Goal: Check status: Check status

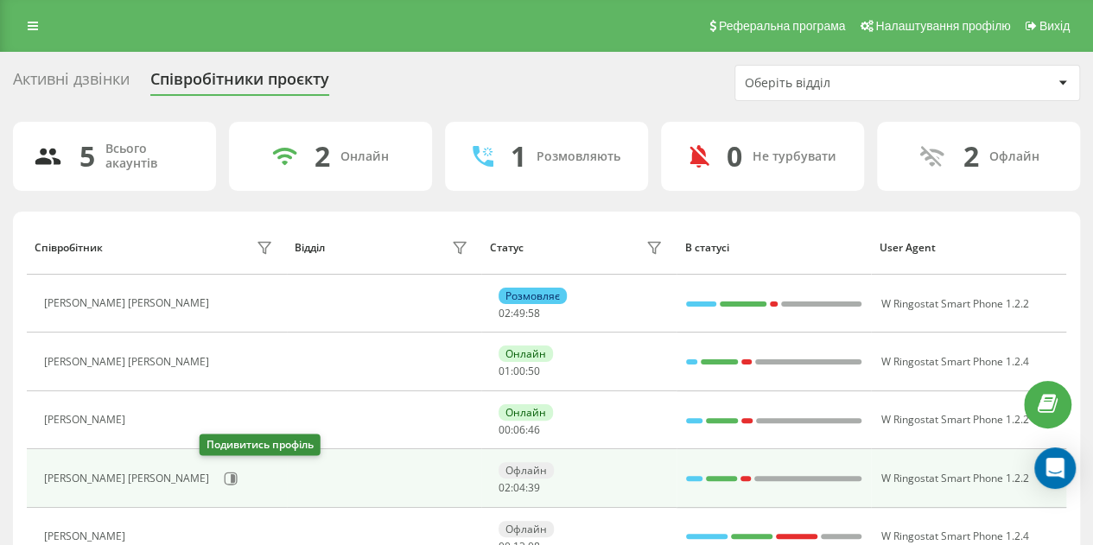
click at [223, 469] on div "[PERSON_NAME] [PERSON_NAME]" at bounding box center [160, 478] width 233 height 29
click at [225, 479] on icon at bounding box center [231, 478] width 13 height 13
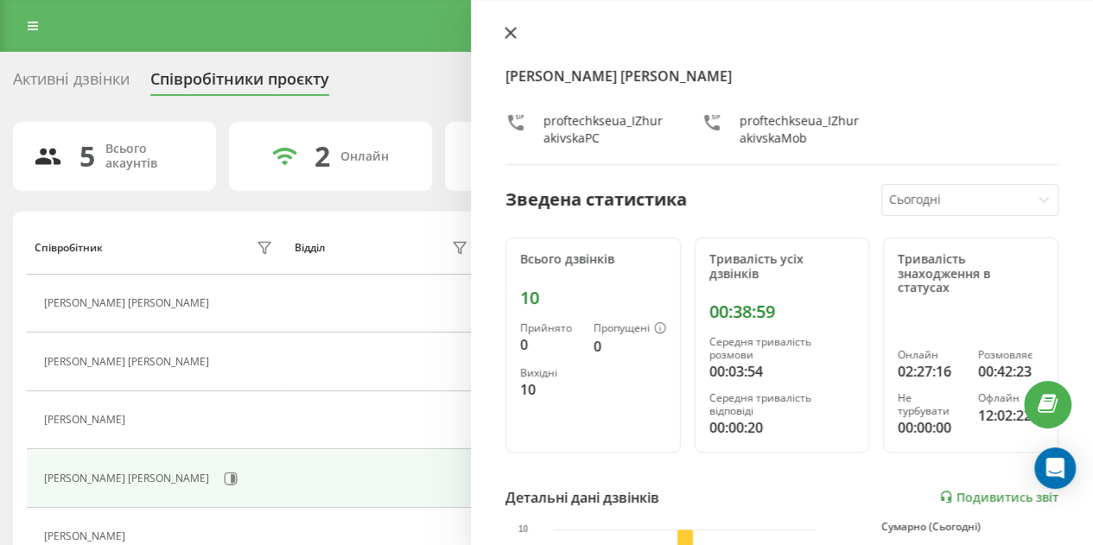
click at [510, 32] on icon at bounding box center [510, 33] width 10 height 10
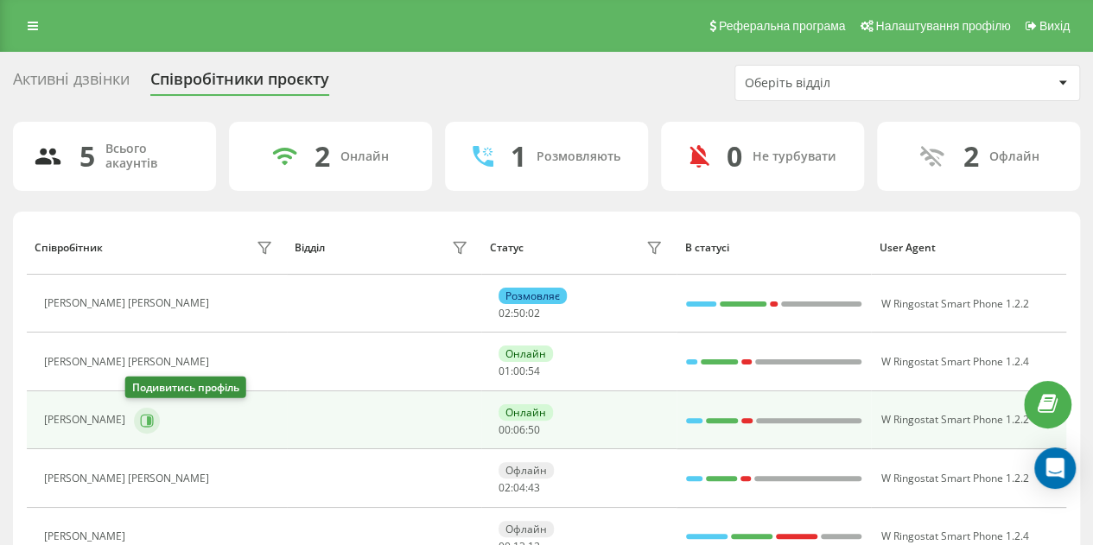
click at [140, 414] on icon at bounding box center [147, 421] width 14 height 14
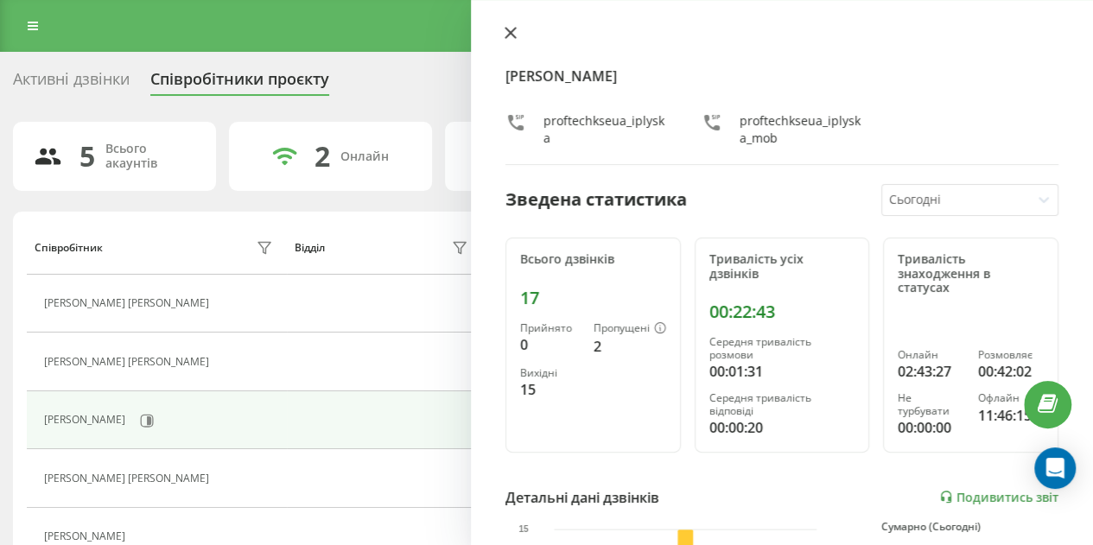
click at [505, 32] on icon at bounding box center [511, 33] width 12 height 12
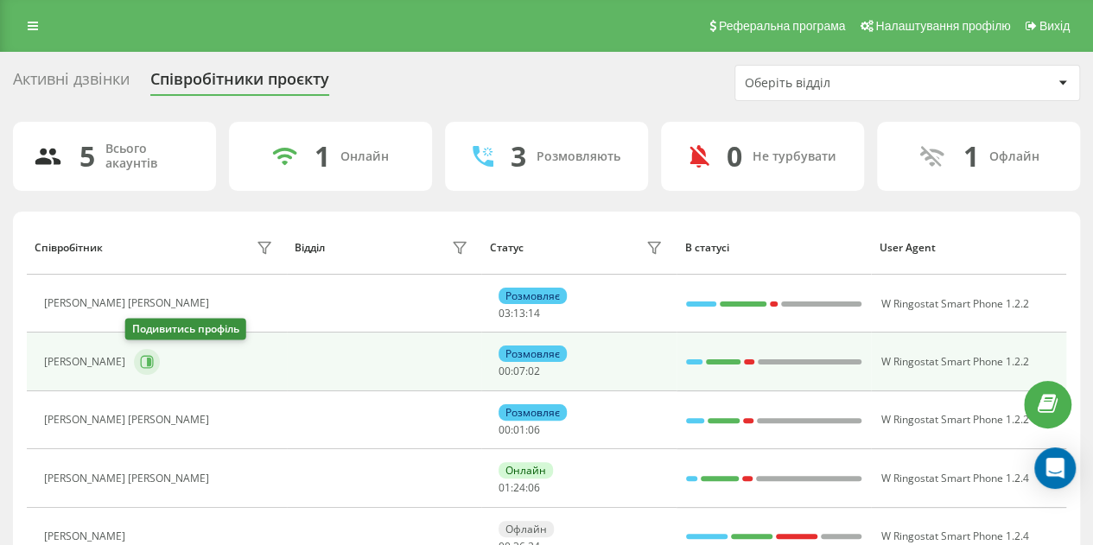
click at [147, 358] on icon at bounding box center [149, 362] width 4 height 9
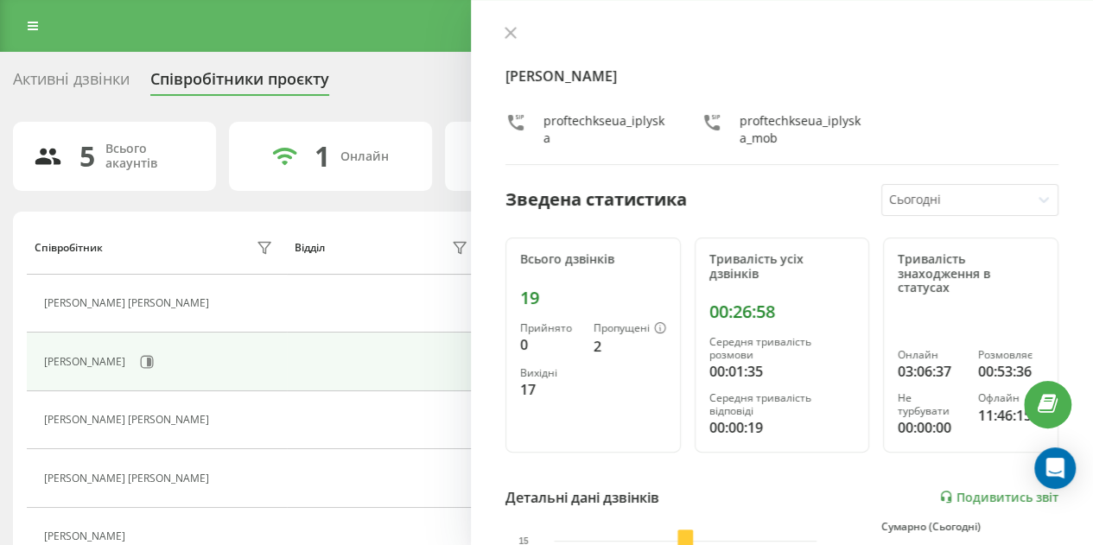
drag, startPoint x: 513, startPoint y: 30, endPoint x: 501, endPoint y: 44, distance: 18.4
click at [513, 30] on icon at bounding box center [510, 33] width 10 height 10
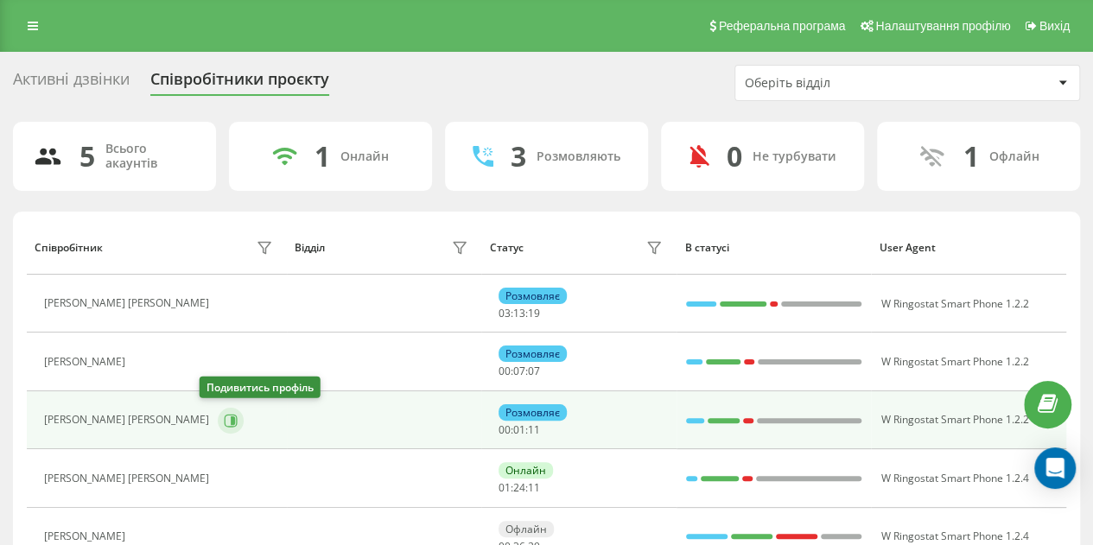
click at [224, 416] on icon at bounding box center [231, 421] width 14 height 14
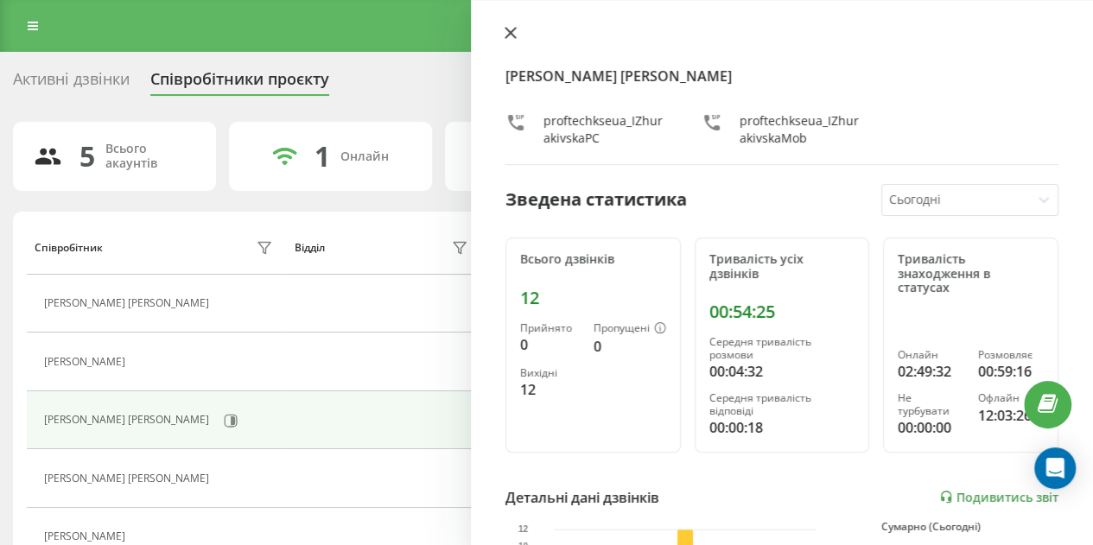
click at [514, 35] on icon at bounding box center [511, 33] width 12 height 12
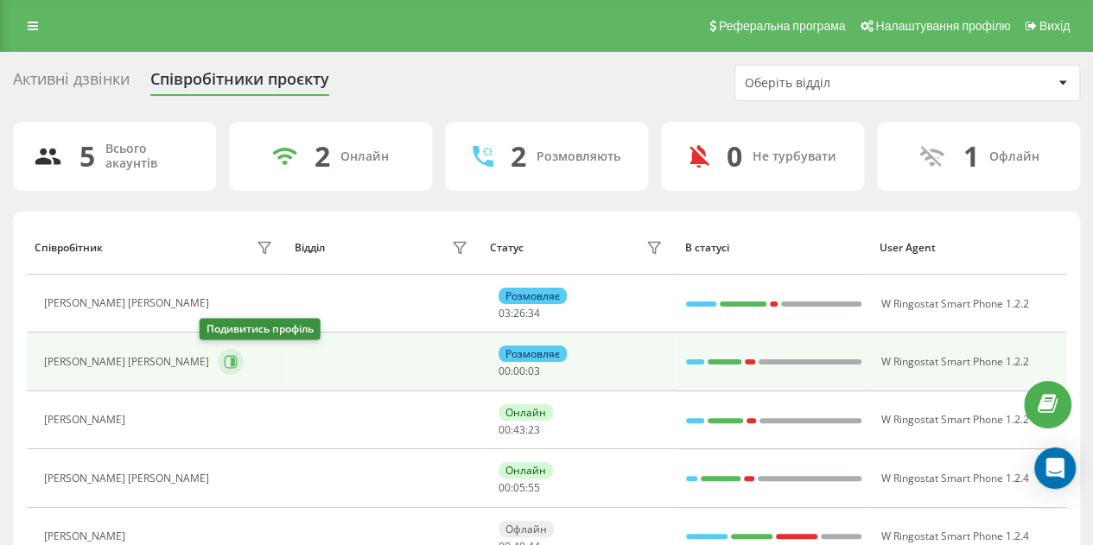
click at [231, 358] on icon at bounding box center [233, 362] width 4 height 9
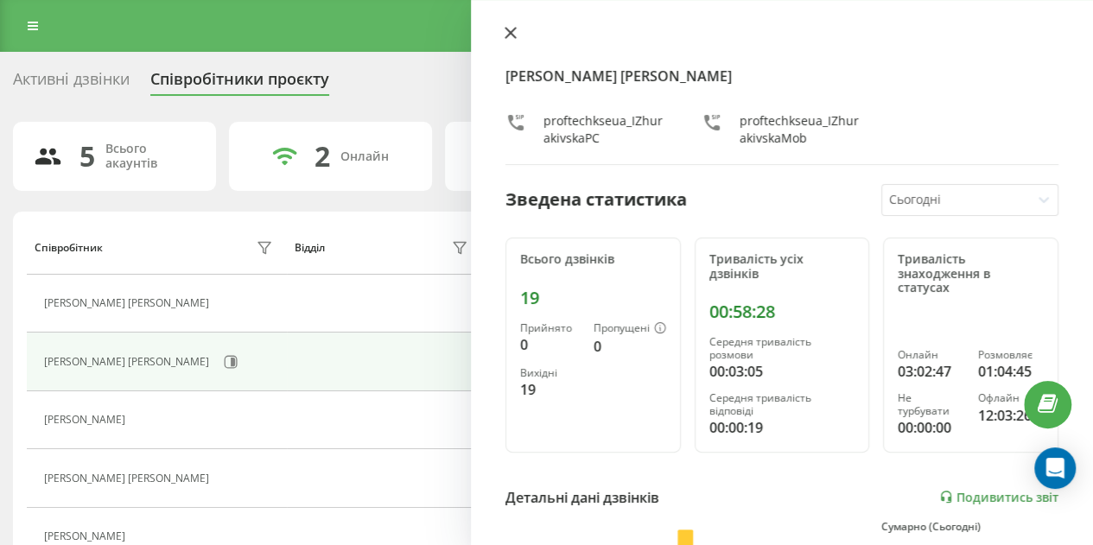
click at [510, 35] on icon at bounding box center [511, 33] width 12 height 12
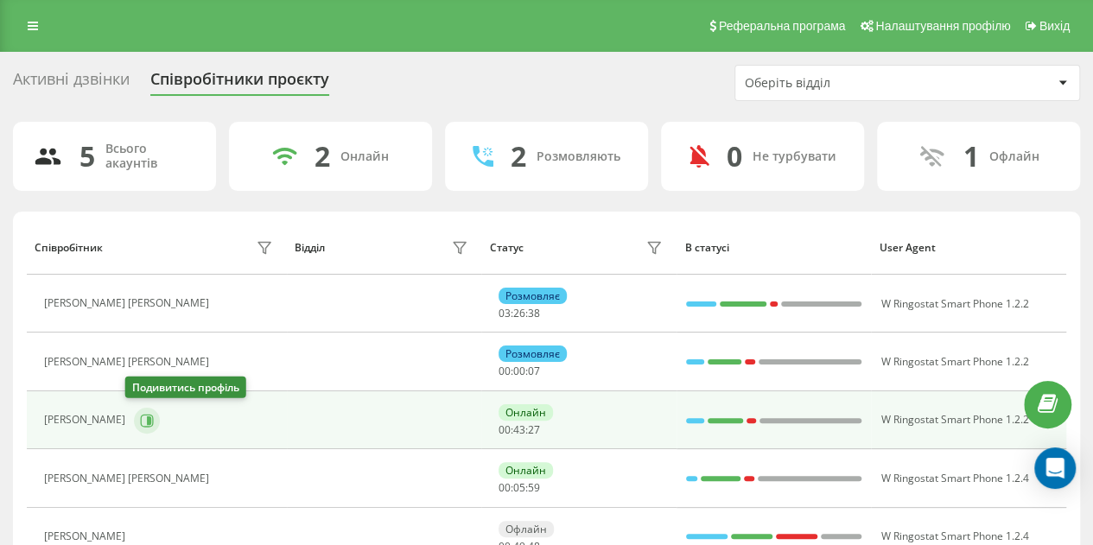
click at [143, 419] on icon at bounding box center [147, 420] width 13 height 13
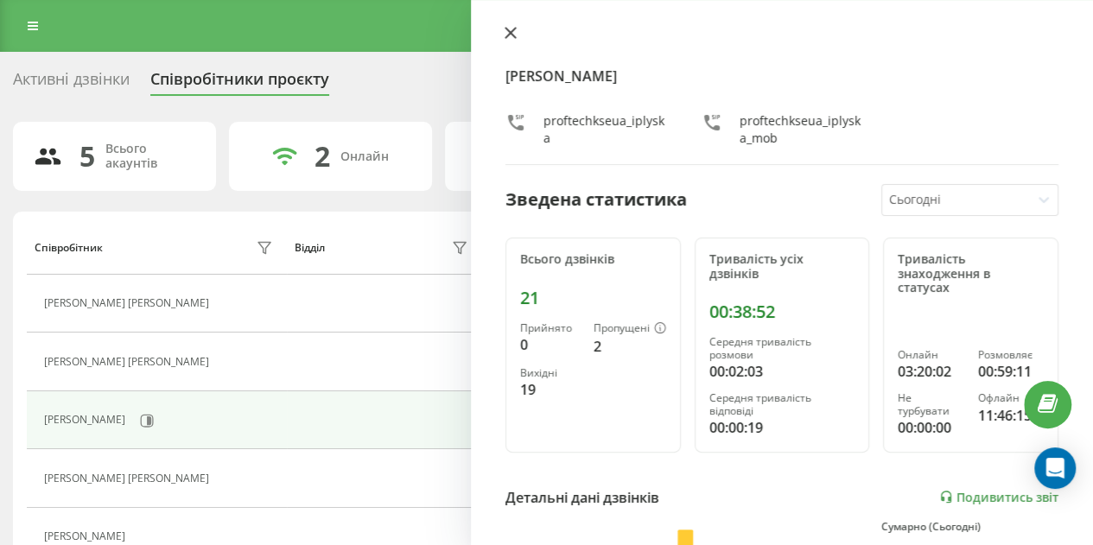
click at [508, 34] on icon at bounding box center [510, 33] width 10 height 10
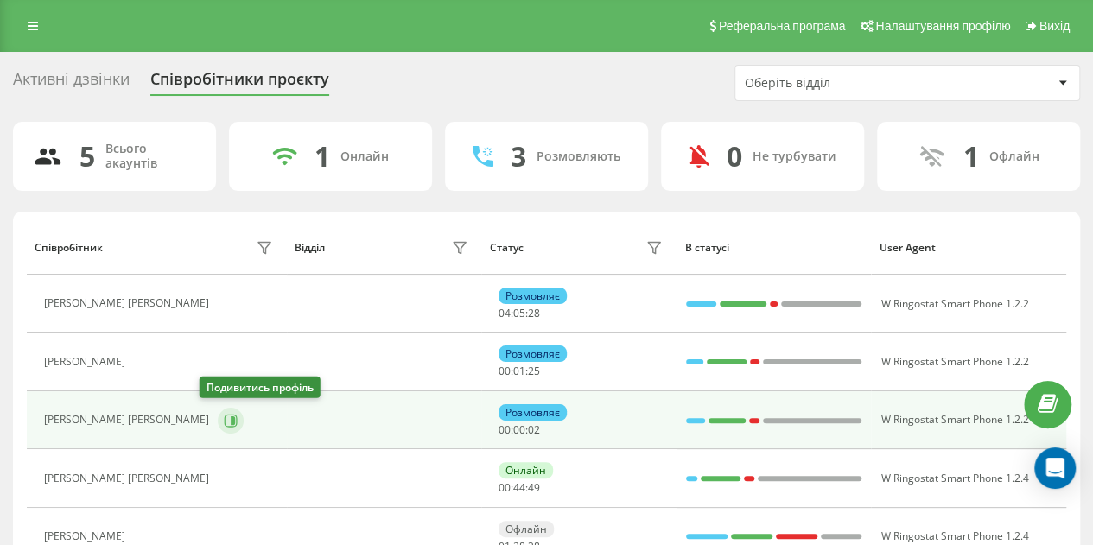
click at [224, 416] on icon at bounding box center [231, 421] width 14 height 14
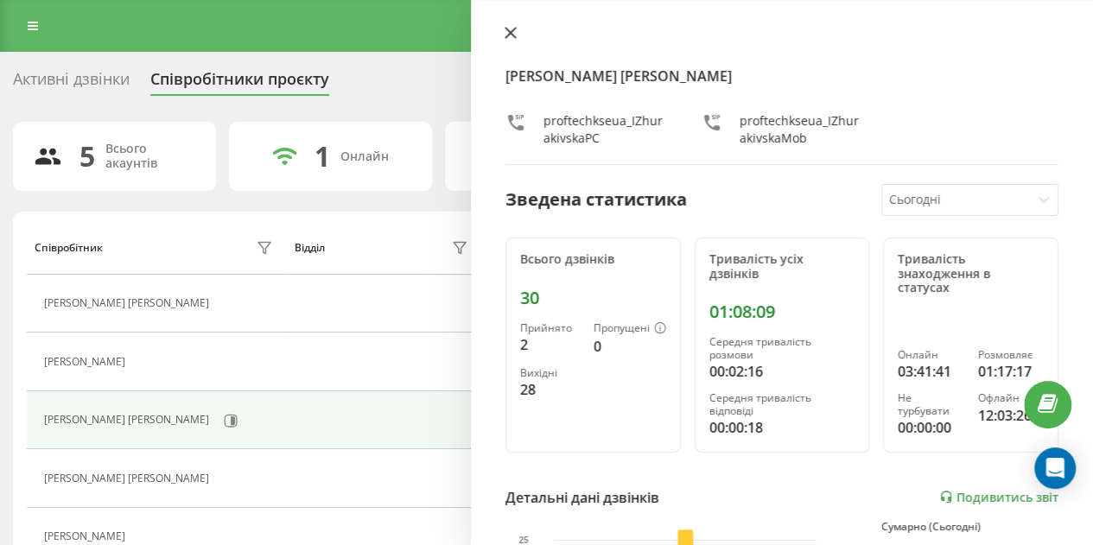
click at [509, 34] on icon at bounding box center [510, 33] width 10 height 10
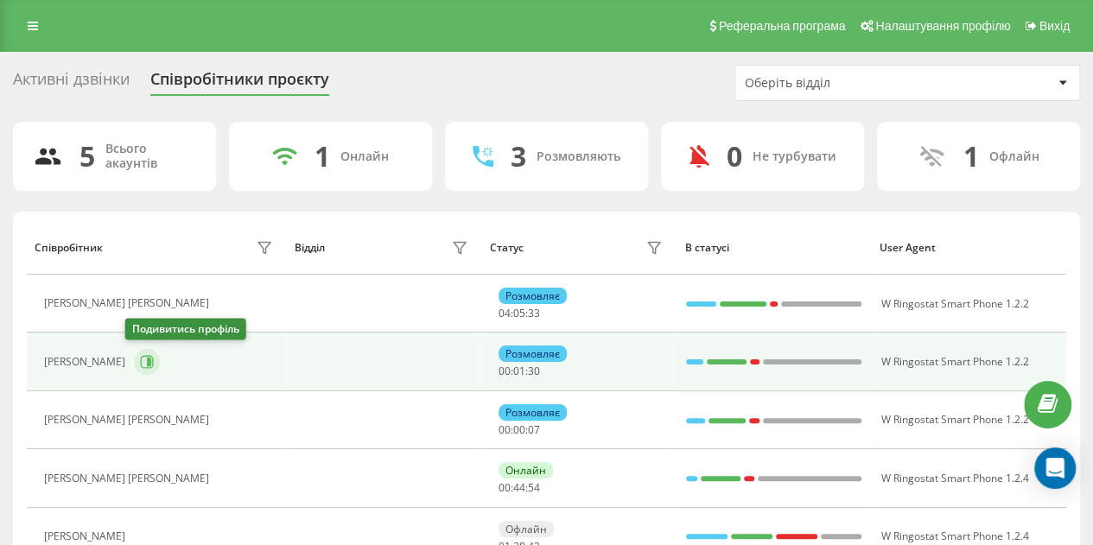
click at [147, 358] on icon at bounding box center [149, 362] width 4 height 9
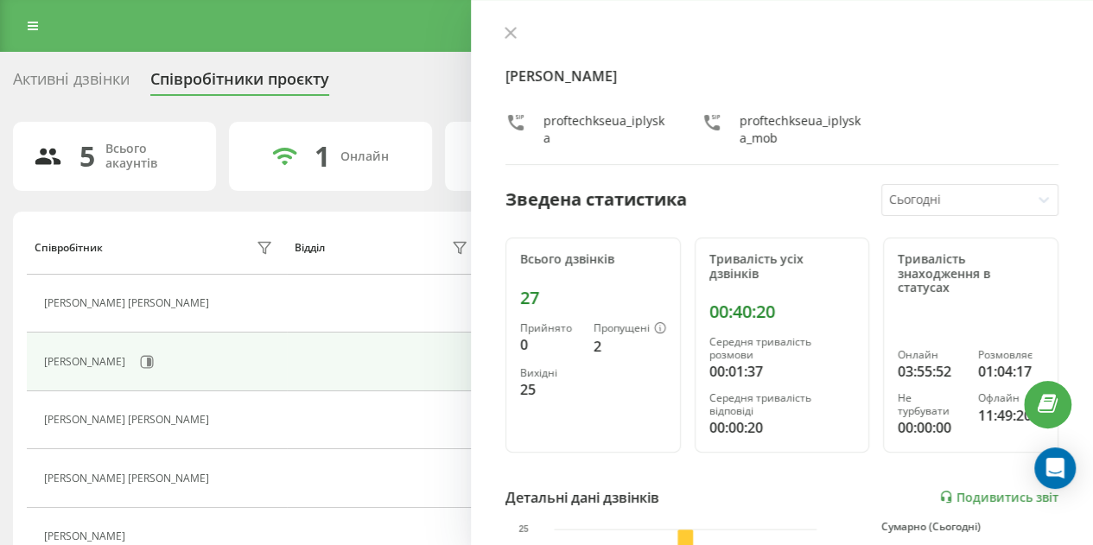
drag, startPoint x: 510, startPoint y: 34, endPoint x: 418, endPoint y: 81, distance: 103.2
click at [510, 34] on icon at bounding box center [510, 33] width 10 height 10
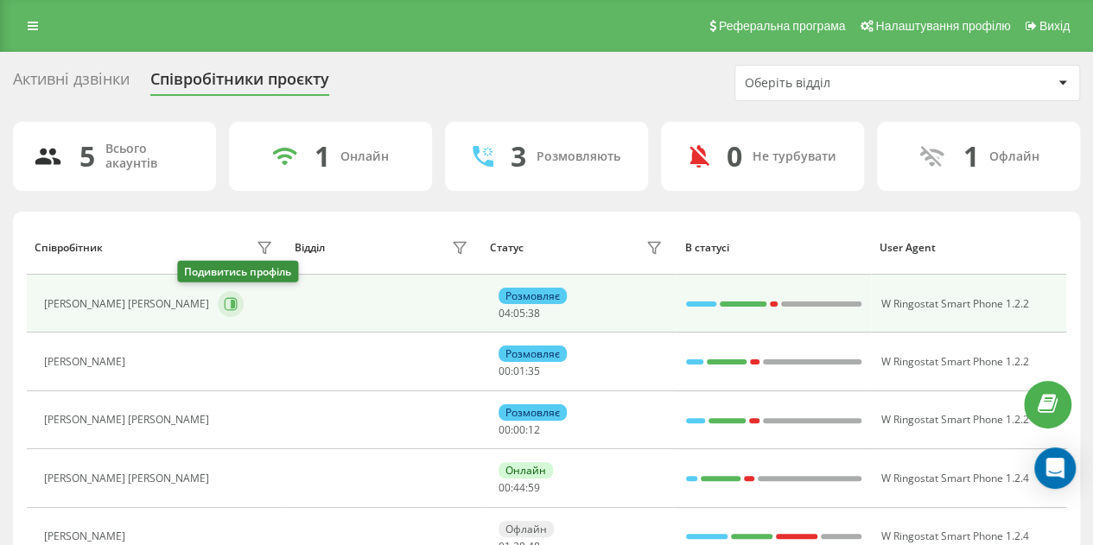
click at [225, 297] on icon at bounding box center [231, 303] width 13 height 13
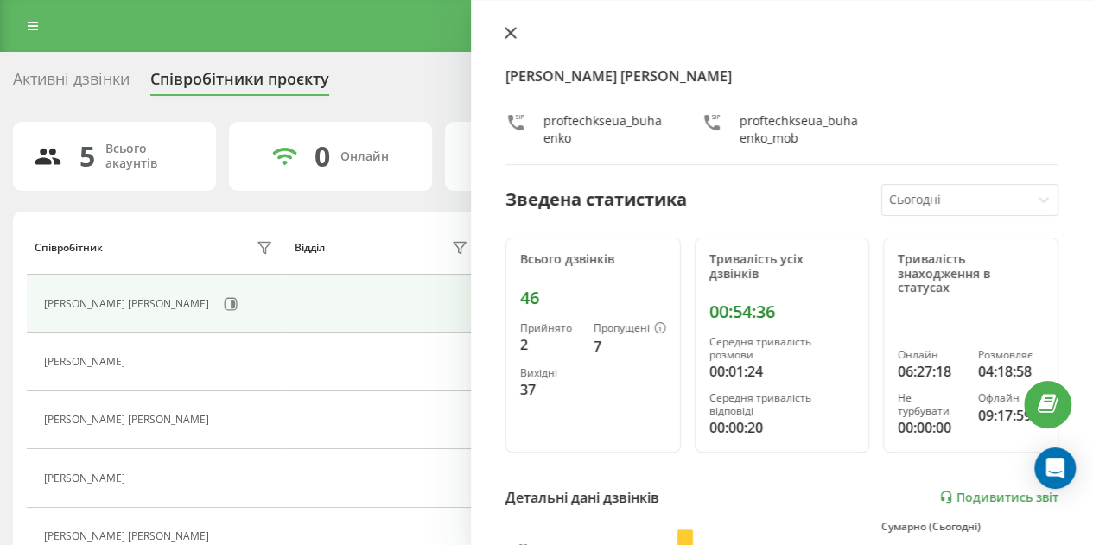
click at [512, 32] on icon at bounding box center [511, 33] width 12 height 12
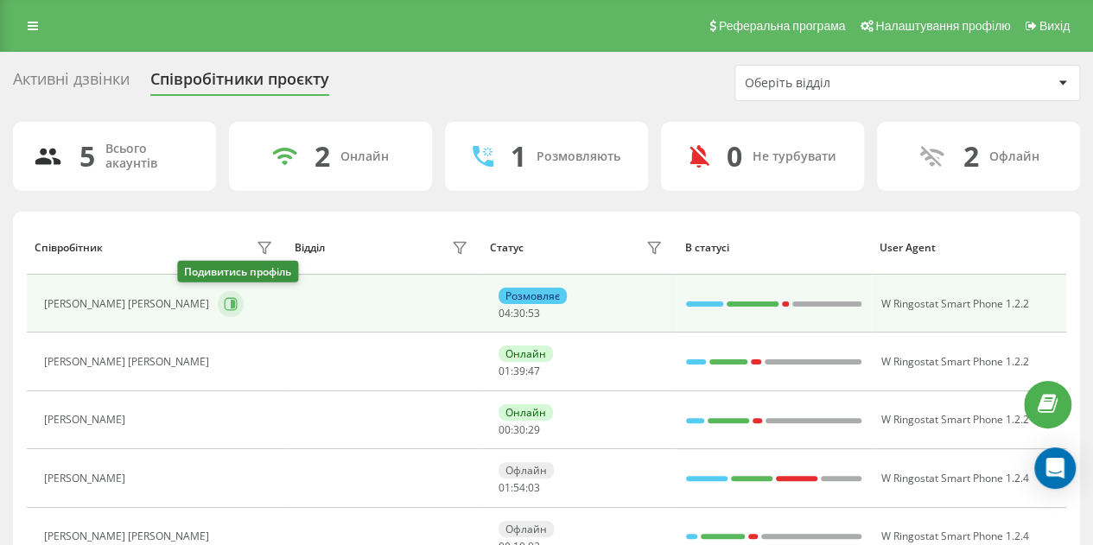
click at [218, 305] on button at bounding box center [231, 304] width 26 height 26
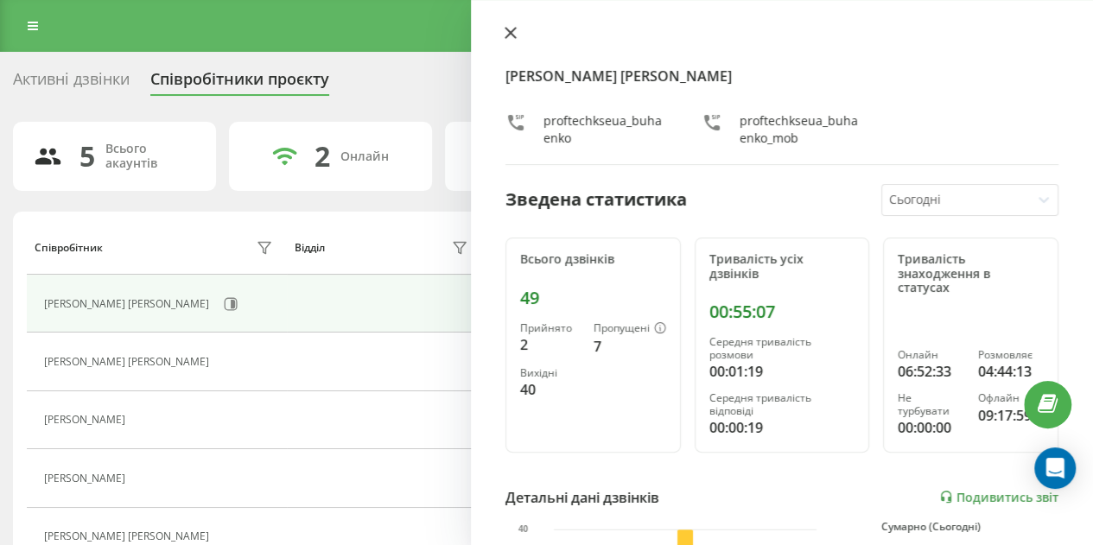
click at [510, 38] on icon at bounding box center [511, 33] width 12 height 12
